Goal: Check status: Check status

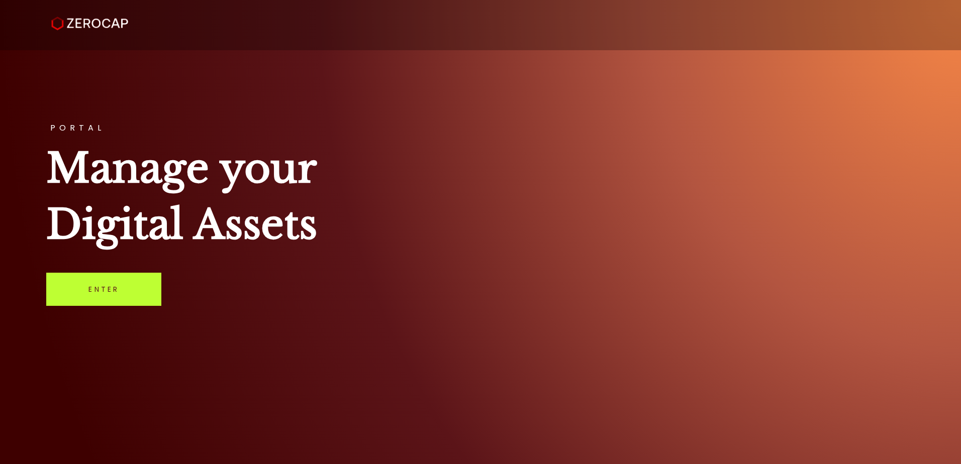
click at [116, 282] on link "Enter" at bounding box center [103, 289] width 115 height 33
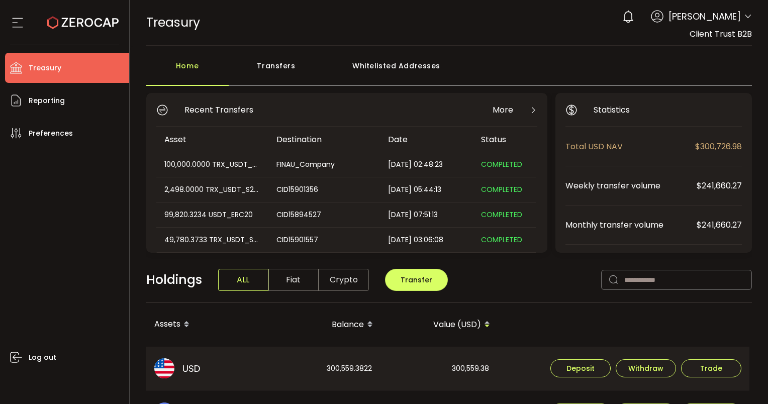
click at [501, 16] on div "0 [PERSON_NAME] Account Finalto Australia Pty Ltd (991b14) Finalto Australia Pt…" at bounding box center [684, 17] width 135 height 22
click at [501, 18] on header "PDF is being processed and will download to your computer TREASURY Buy Power $0…" at bounding box center [449, 23] width 638 height 46
click at [501, 18] on icon at bounding box center [748, 17] width 8 height 8
click at [501, 32] on div "TREASURY Buy Power $0.00 USD Treasury Treasury Verify Your Identity 0 [PERSON_N…" at bounding box center [449, 22] width 606 height 45
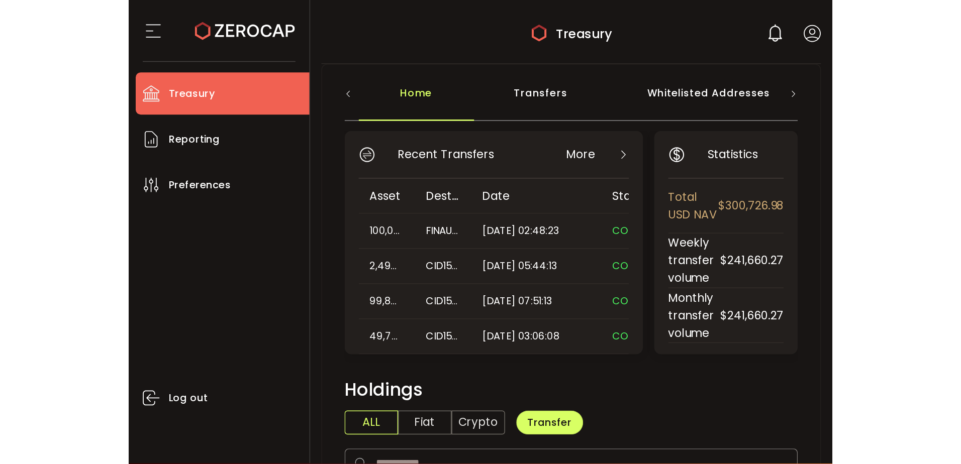
scroll to position [151, 0]
